Goal: Find specific page/section: Find specific page/section

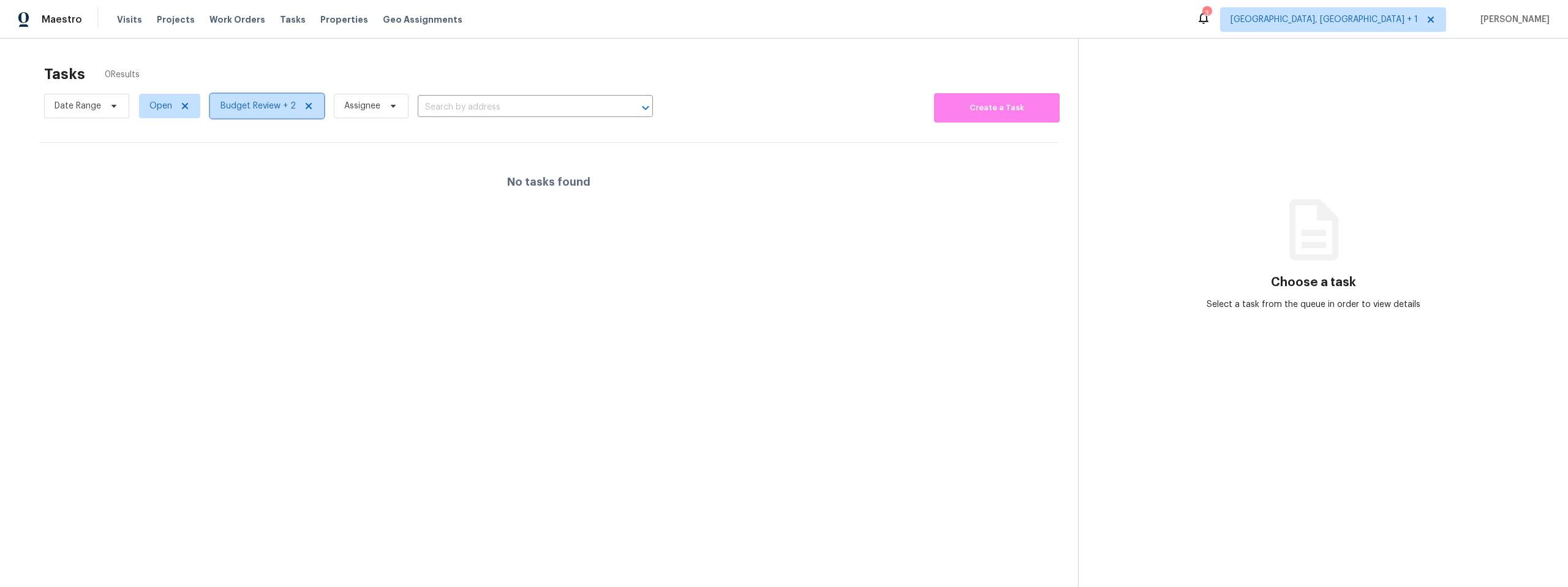
click at [264, 111] on span "Budget Review + 2" at bounding box center [258, 105] width 75 height 12
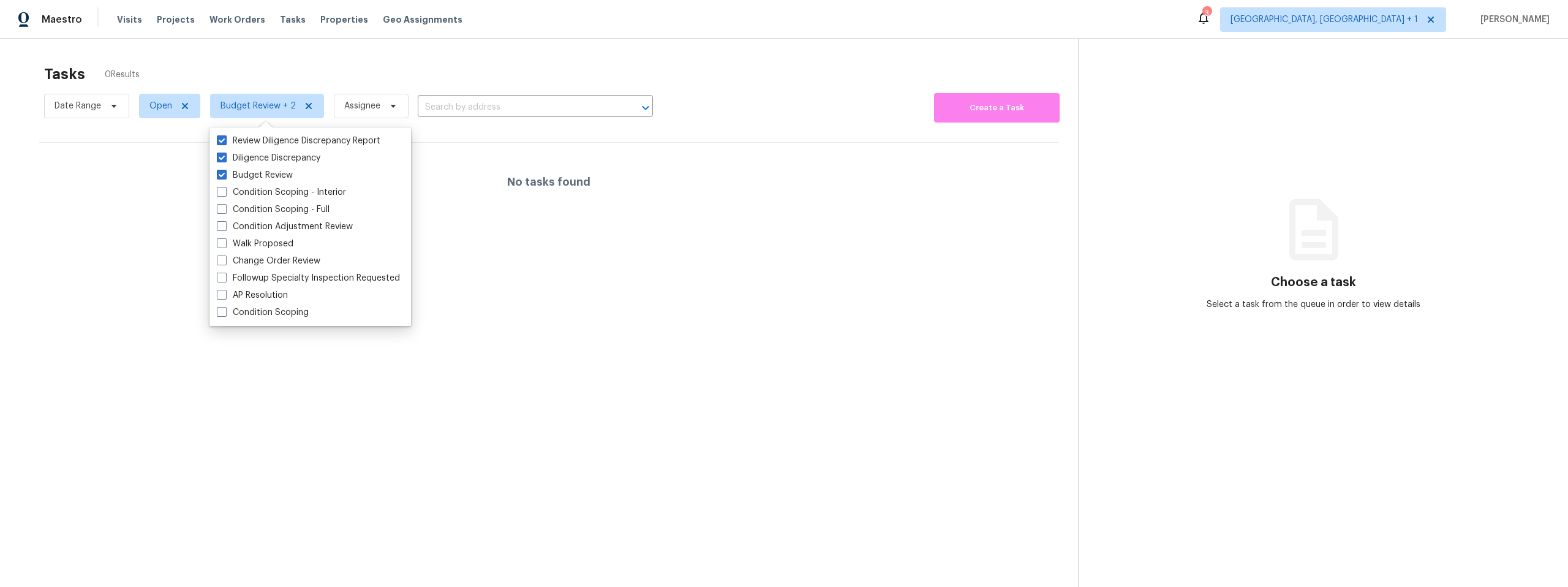
click at [647, 328] on section "Tasks 0 Results Date Range Open Budget Review + 2 Assignee ​ Create a Task No t…" at bounding box center [548, 342] width 1058 height 568
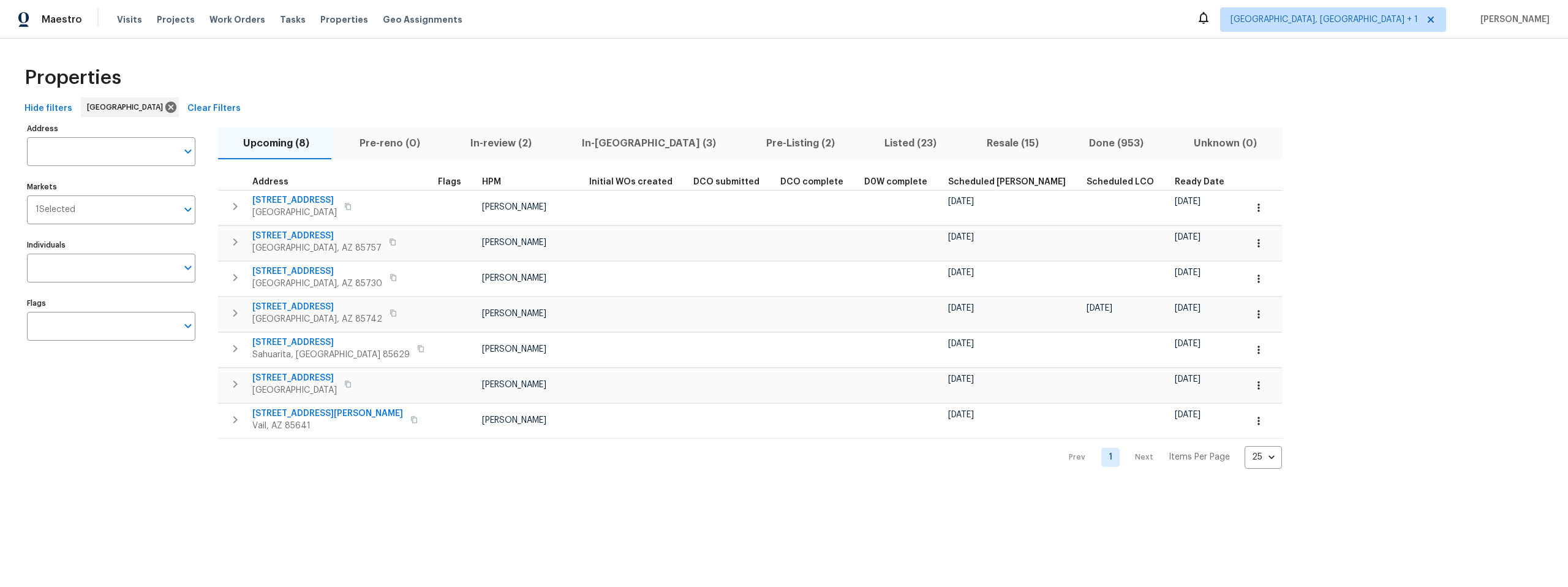
click at [969, 144] on span "Resale (15)" at bounding box center [1012, 143] width 88 height 17
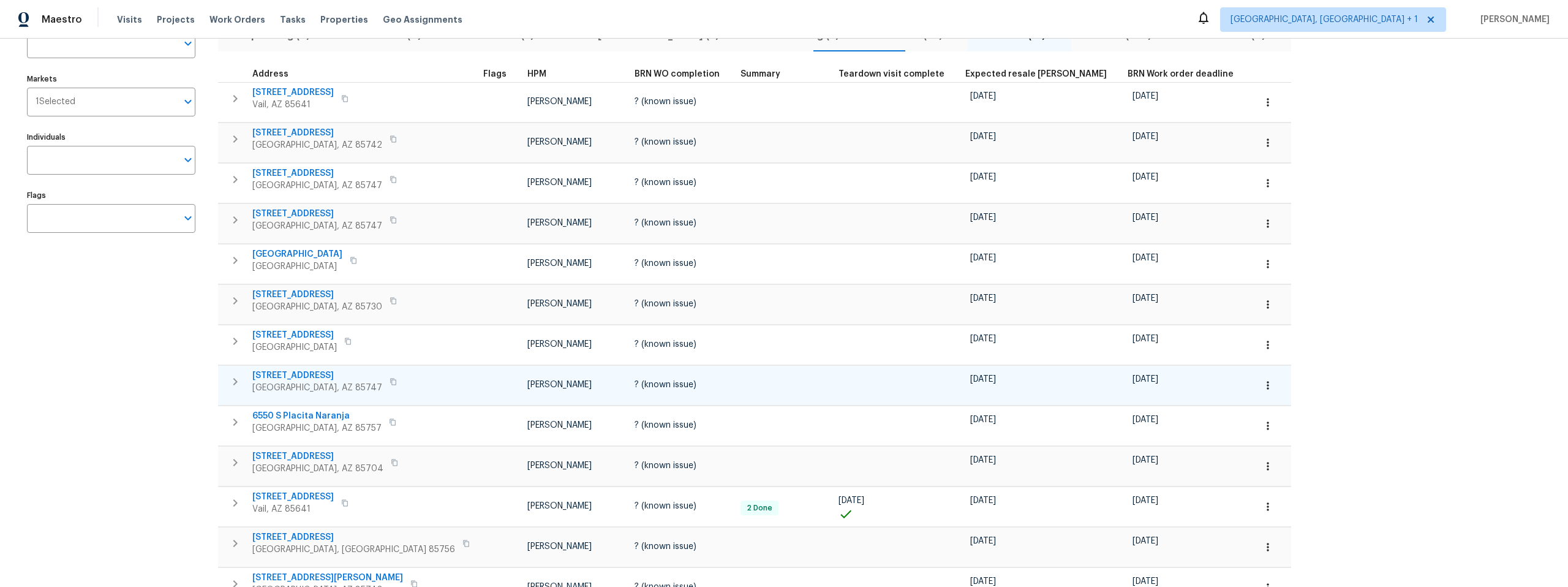
scroll to position [107, 0]
click at [292, 293] on span "[STREET_ADDRESS]" at bounding box center [317, 295] width 130 height 12
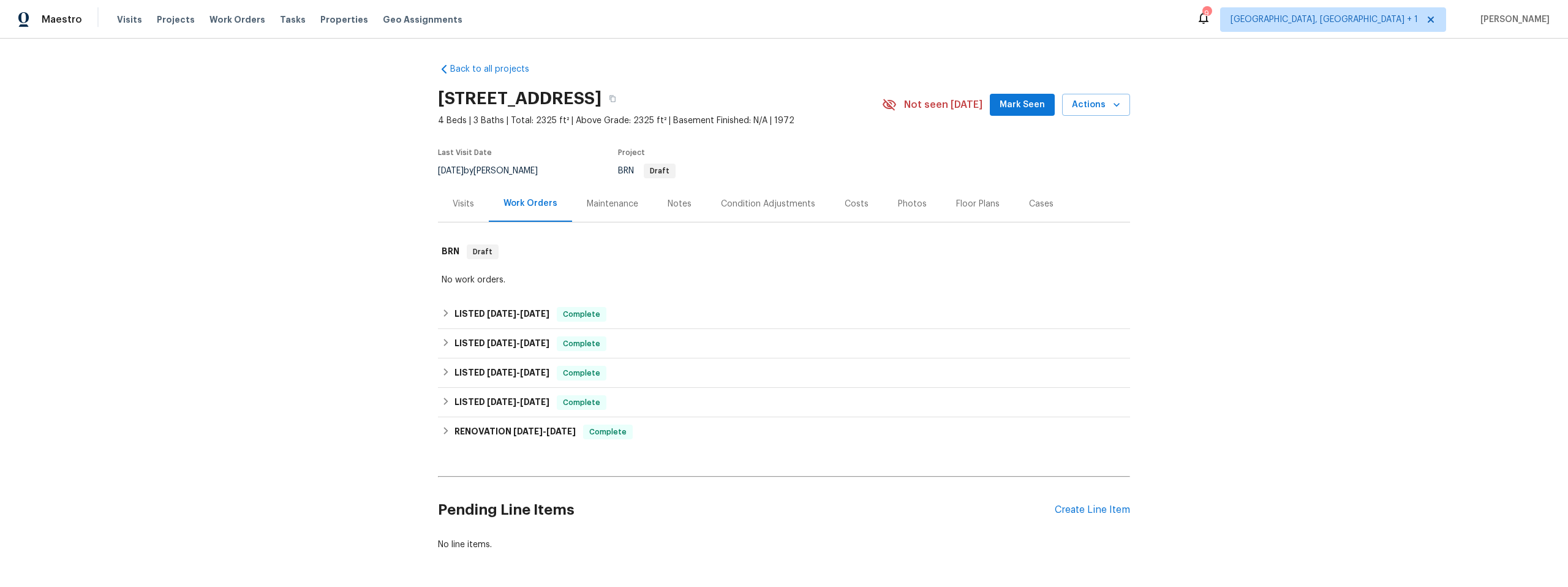
click at [670, 202] on div "Notes" at bounding box center [680, 204] width 24 height 12
